Goal: Transaction & Acquisition: Download file/media

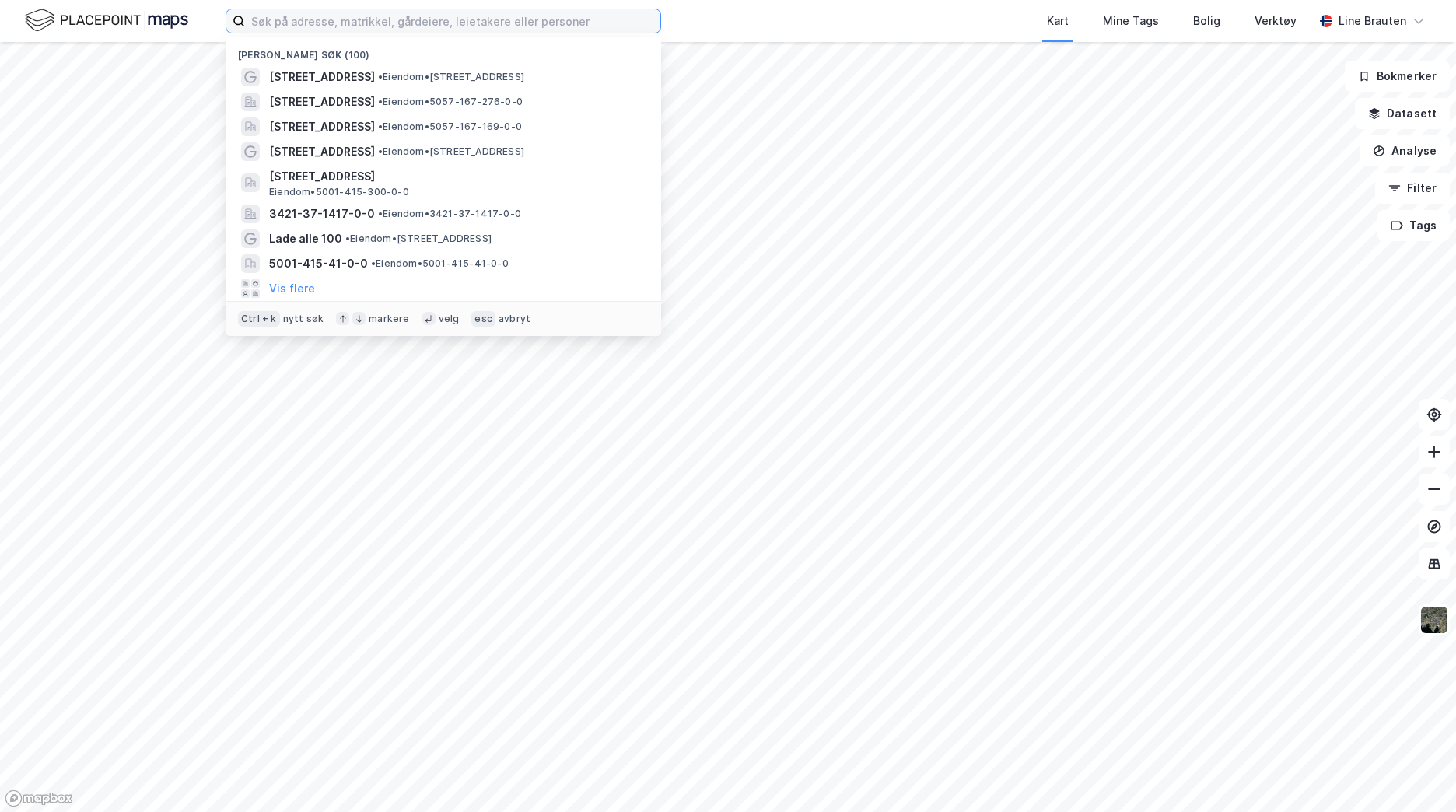
click at [454, 21] on input at bounding box center [453, 21] width 416 height 23
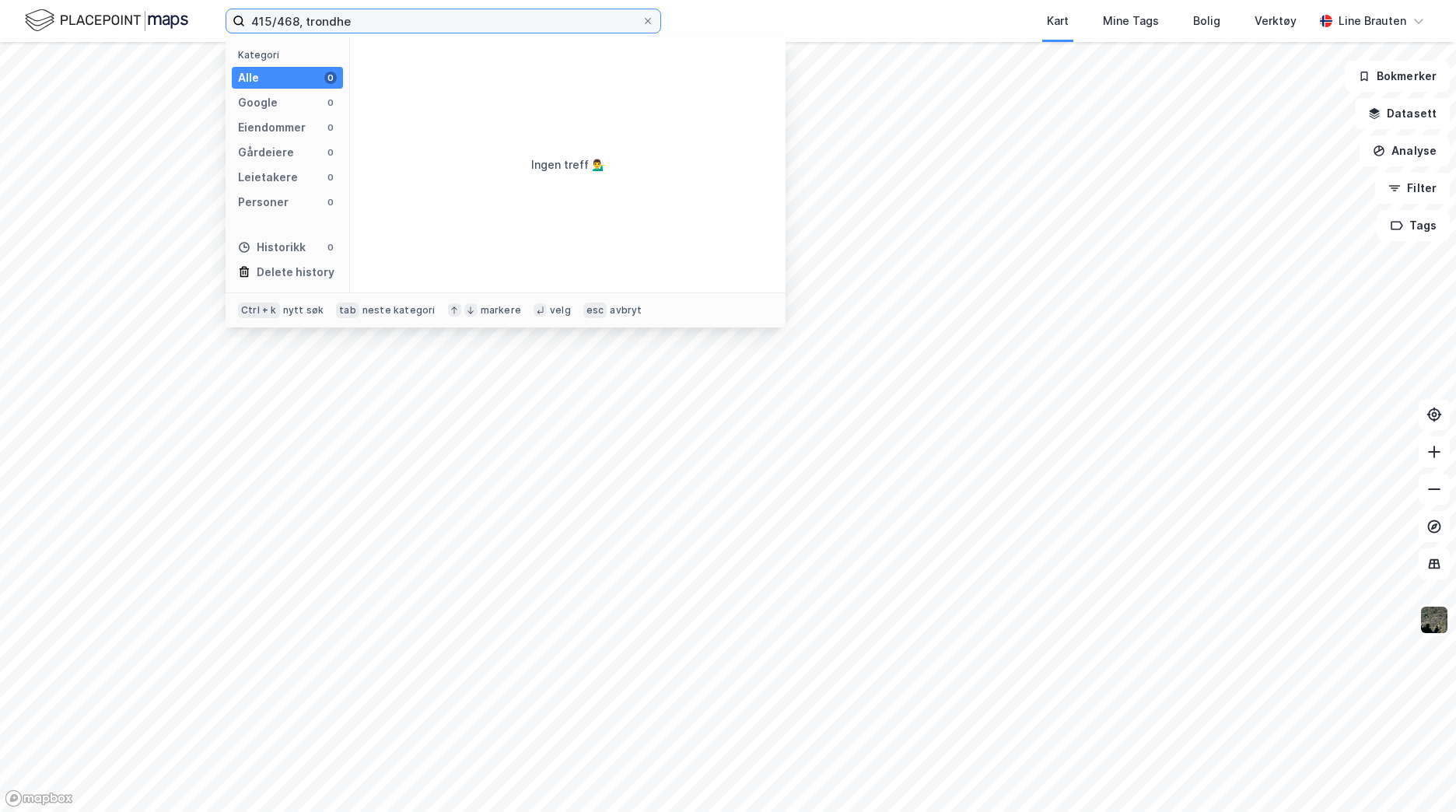
drag, startPoint x: 295, startPoint y: 21, endPoint x: 321, endPoint y: 2, distance: 32.2
click at [303, 17] on input "415/468, trondhe" at bounding box center [443, 21] width 396 height 23
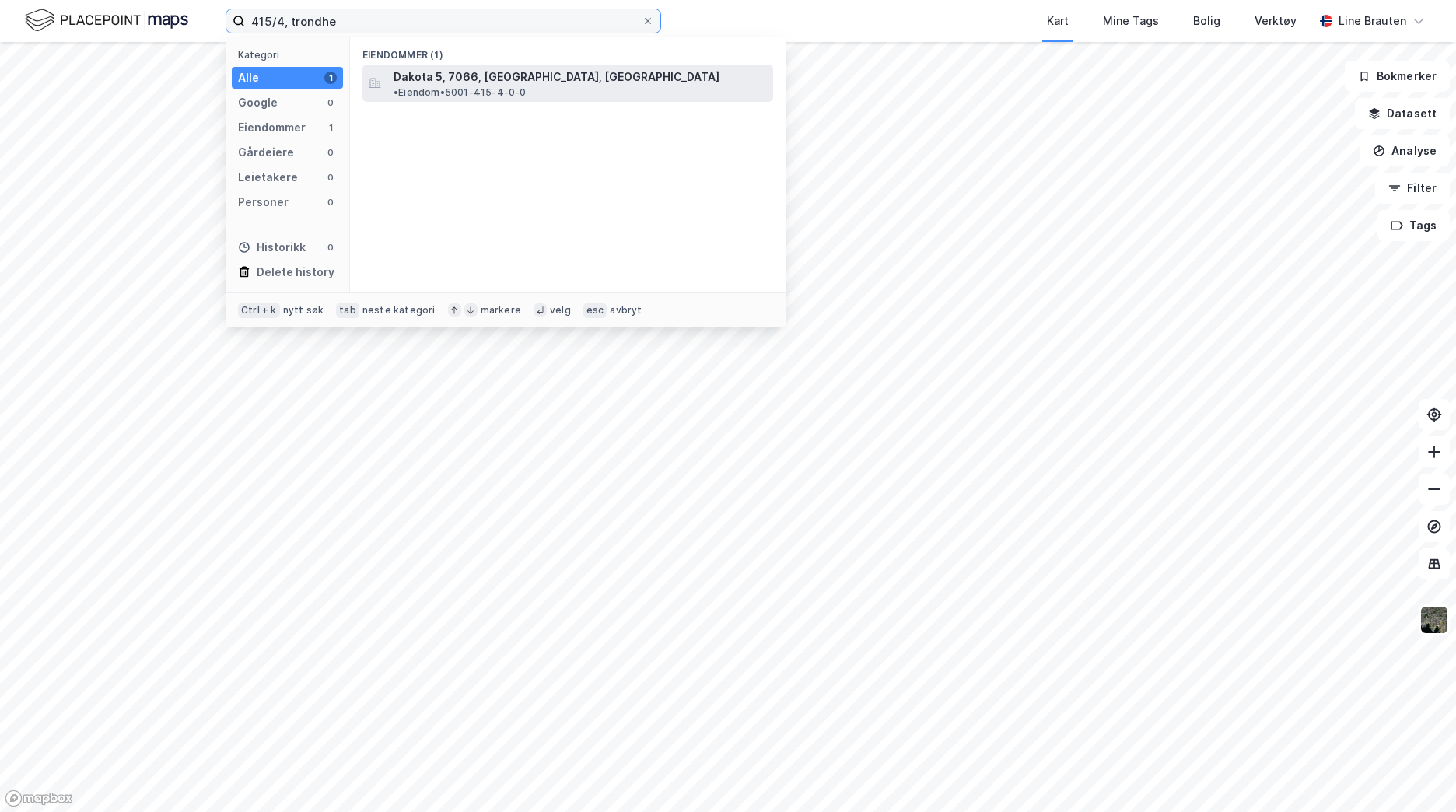
type input "415/4, trondhe"
click at [537, 78] on span "Dakota 5, 7066, [GEOGRAPHIC_DATA], [GEOGRAPHIC_DATA]" at bounding box center [556, 76] width 326 height 18
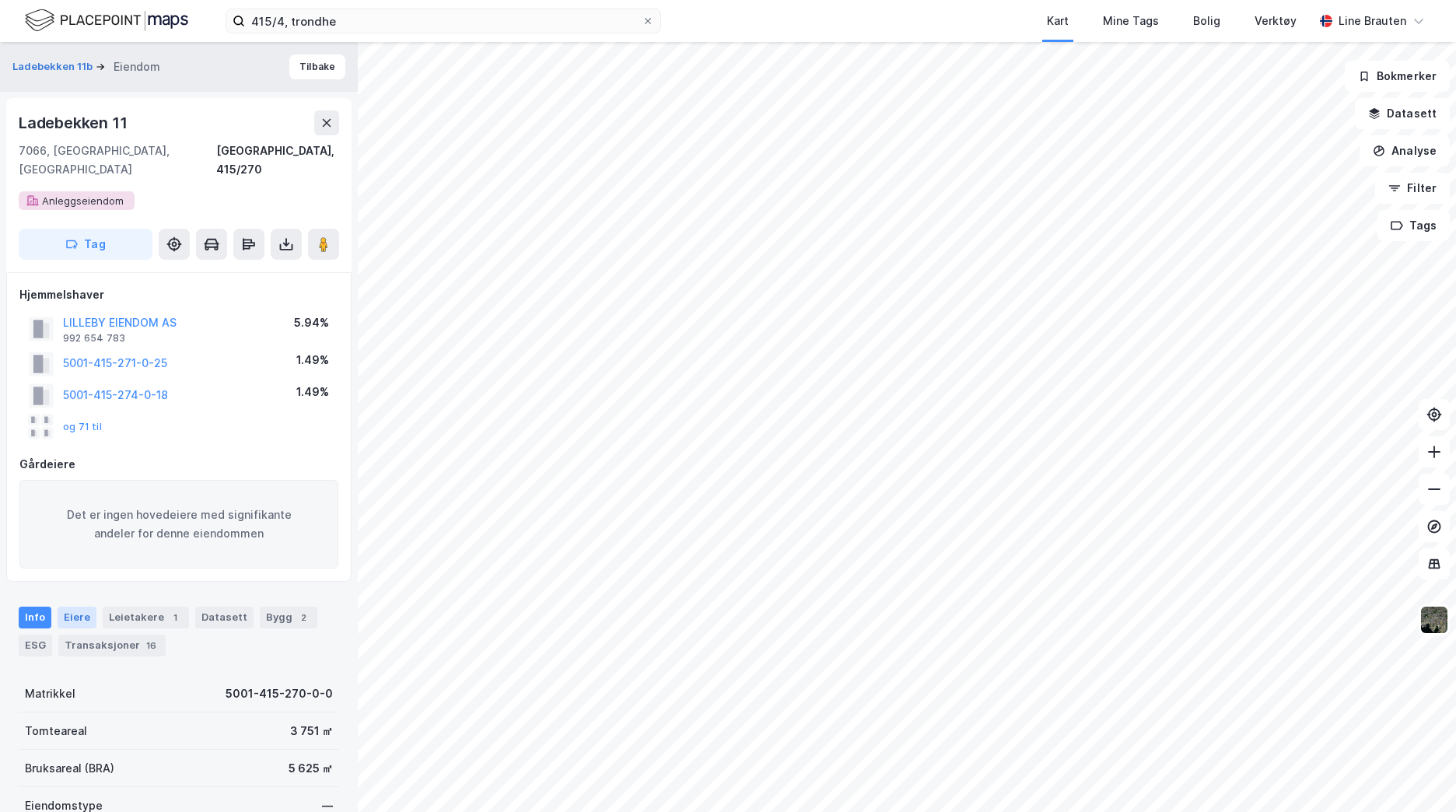
click at [77, 607] on div "Eiere" at bounding box center [76, 617] width 39 height 21
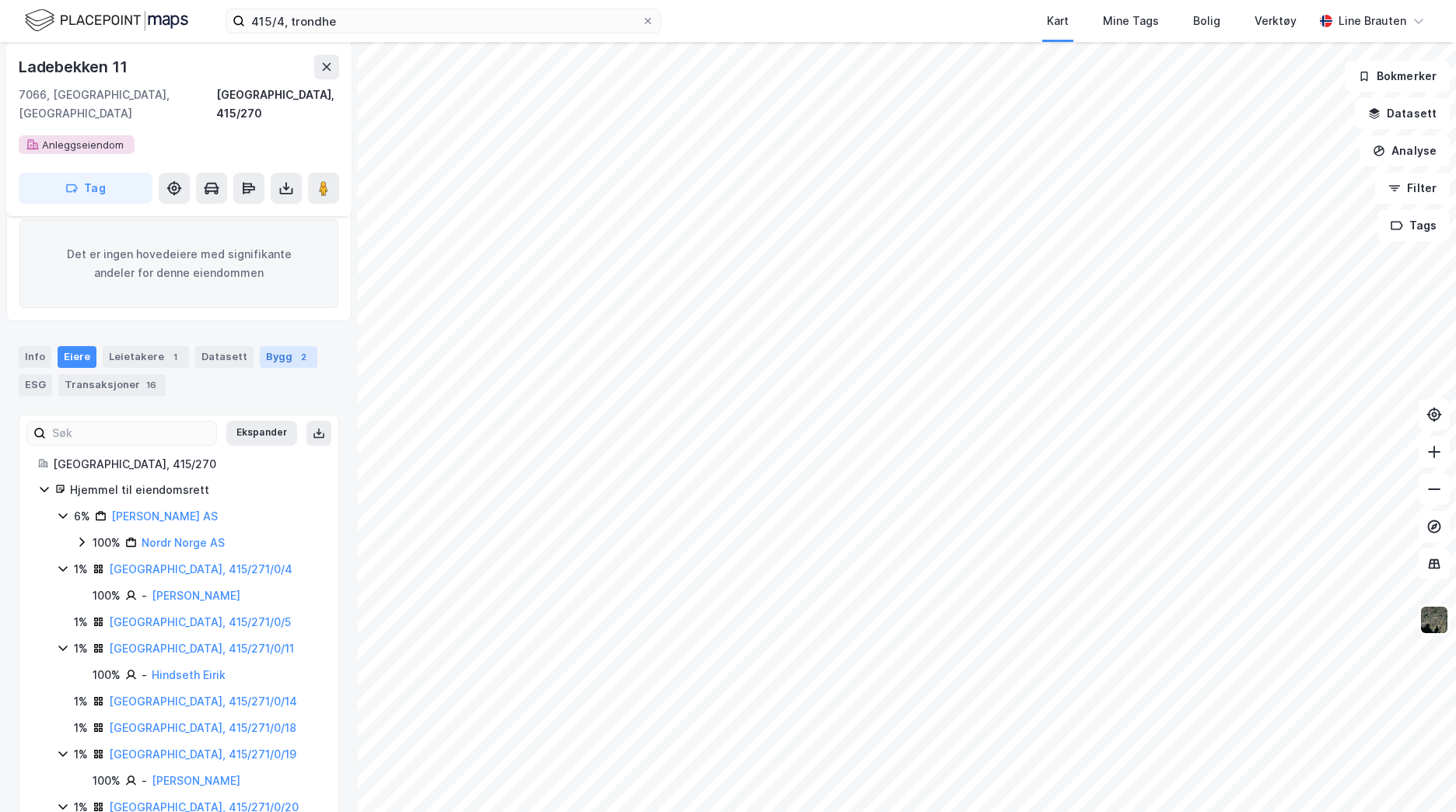
scroll to position [311, 0]
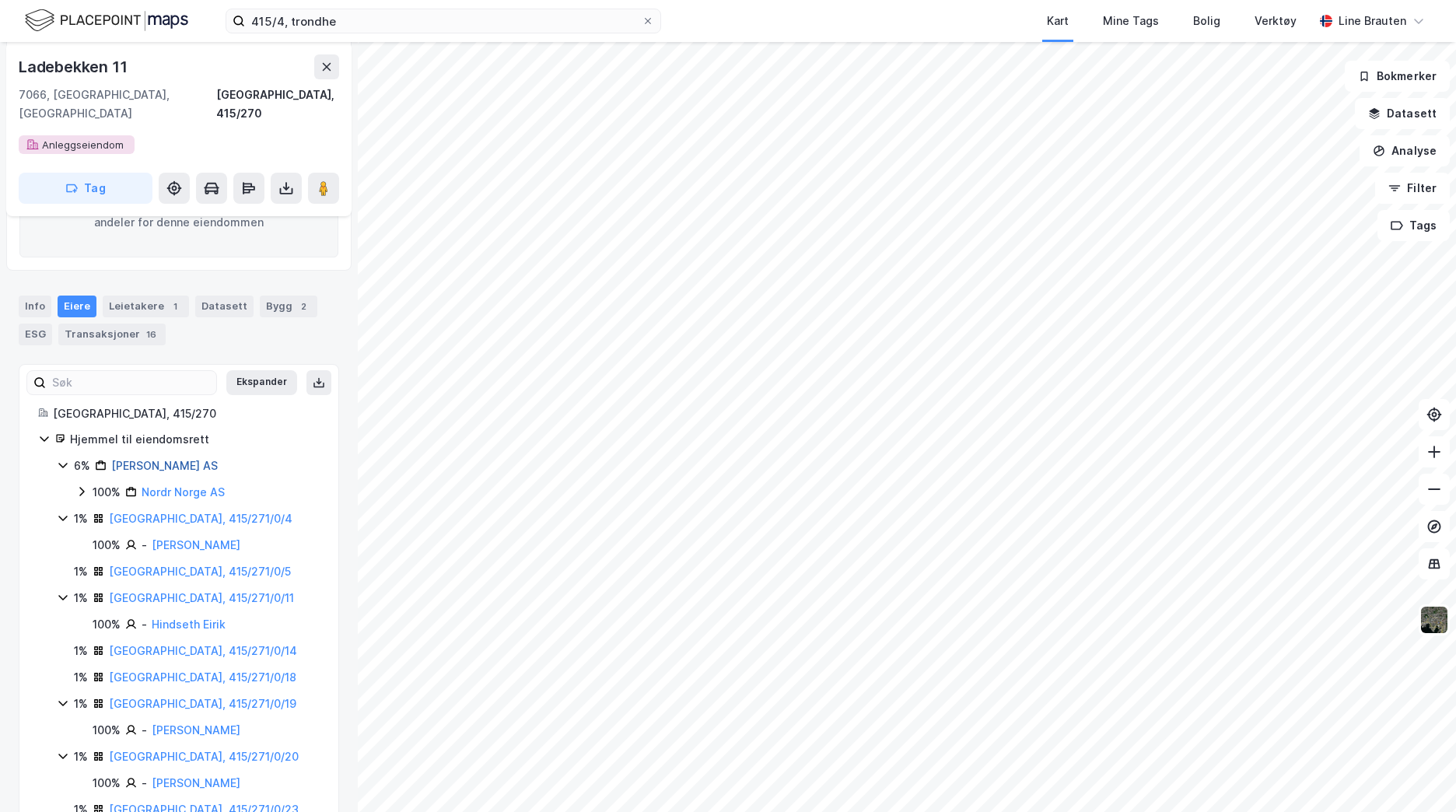
click at [156, 459] on link "[PERSON_NAME] AS" at bounding box center [165, 465] width 107 height 14
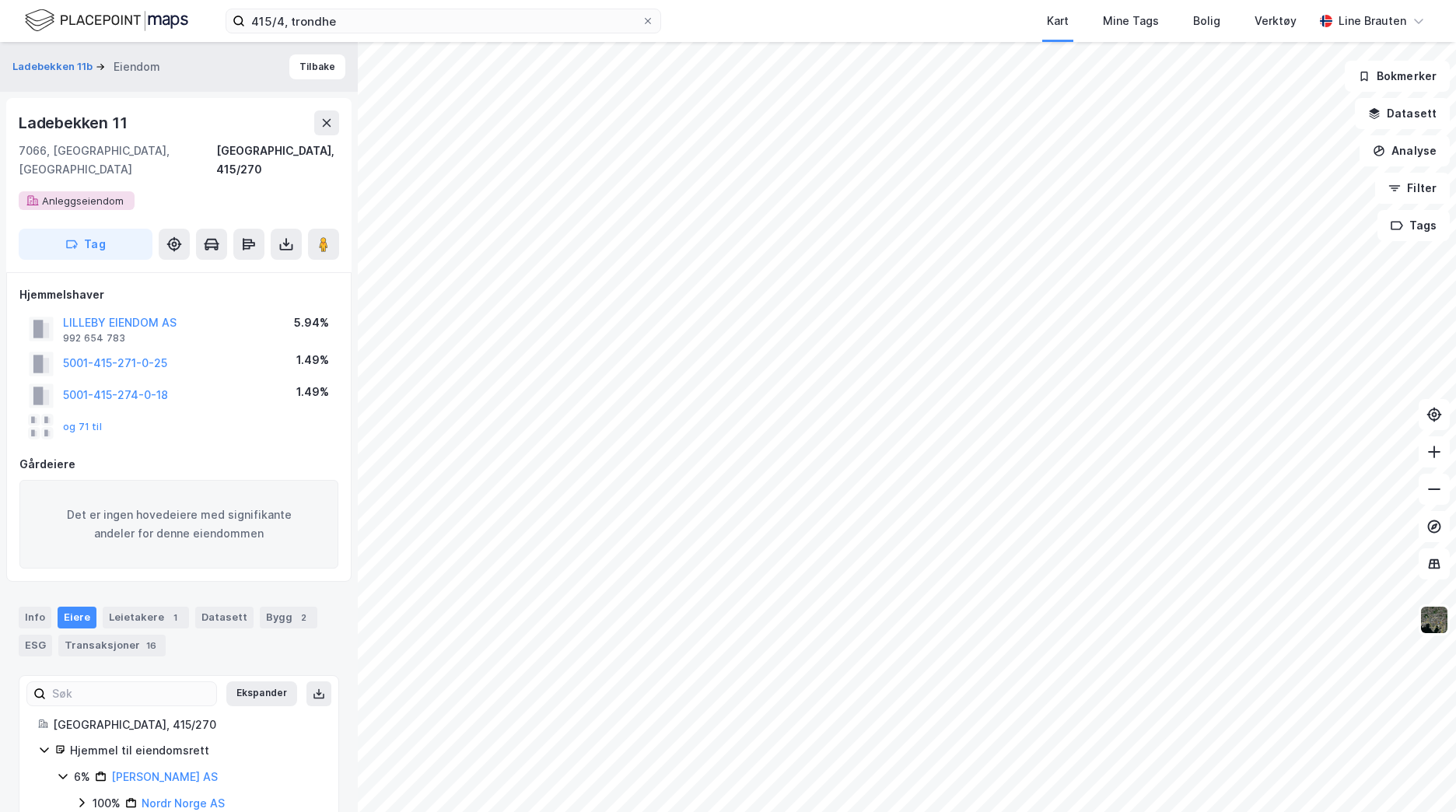
scroll to position [311, 0]
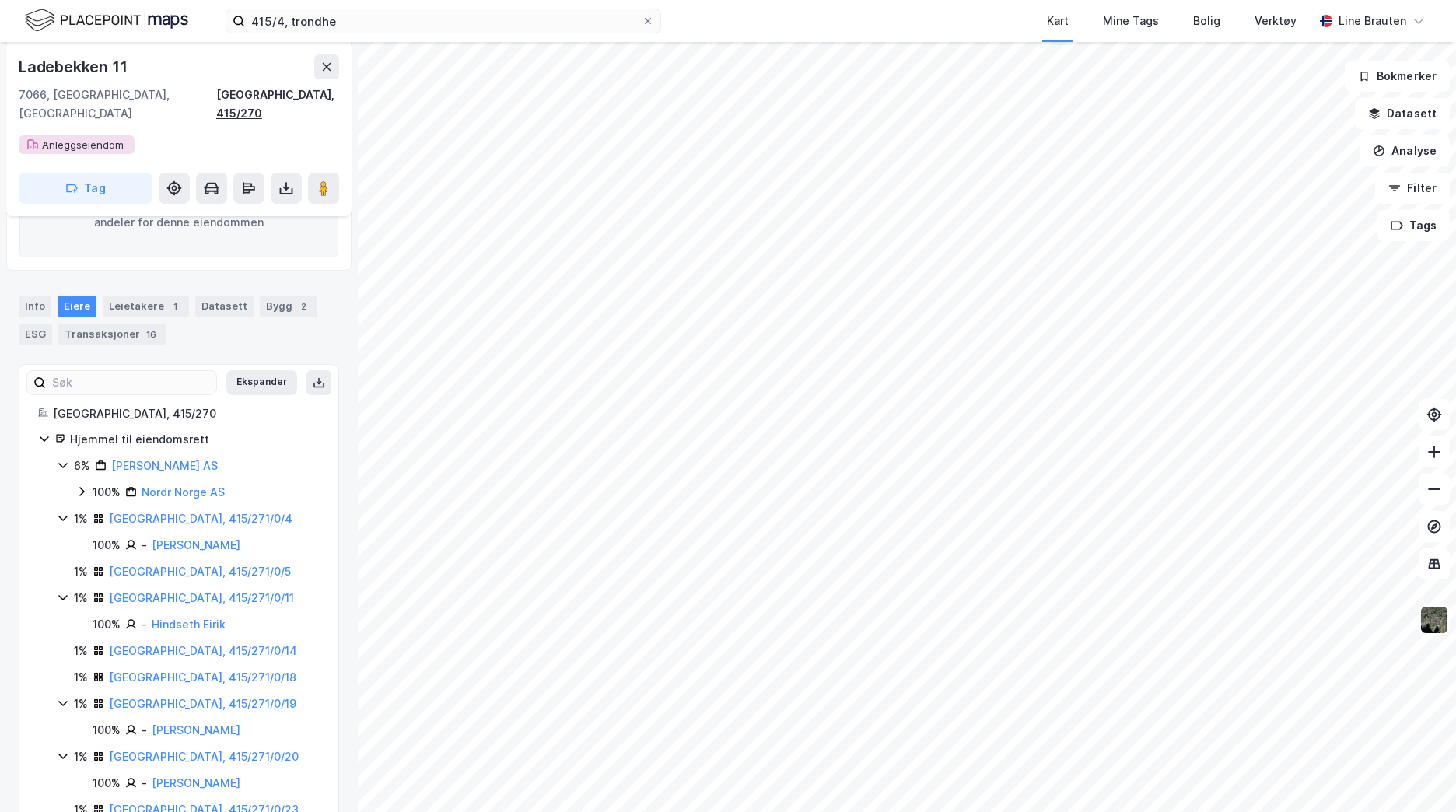
click at [305, 91] on div "[GEOGRAPHIC_DATA], 415/270" at bounding box center [278, 103] width 123 height 37
click at [287, 182] on icon at bounding box center [287, 186] width 2 height 9
click at [251, 213] on div "Last ned grunnbok" at bounding box center [209, 220] width 90 height 13
